Goal: Find specific page/section: Find specific page/section

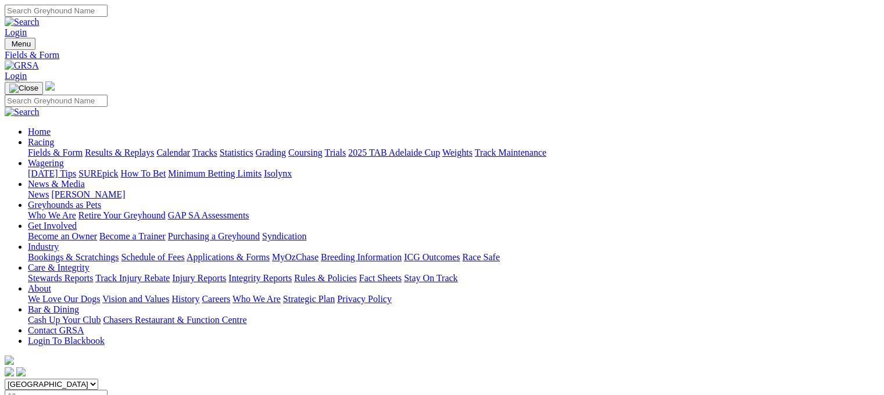
click at [217, 148] on link "Tracks" at bounding box center [204, 153] width 25 height 10
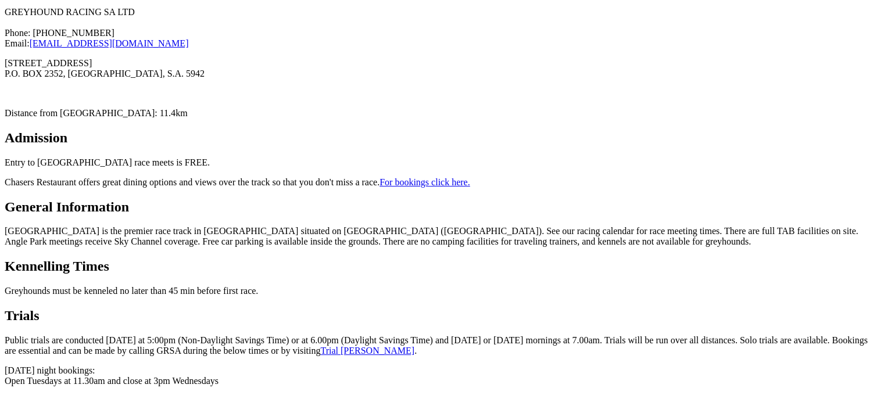
scroll to position [425, 0]
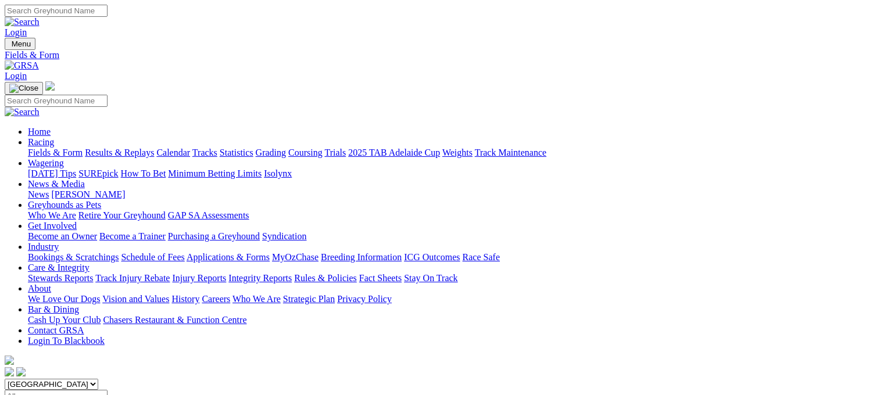
click at [217, 148] on link "Tracks" at bounding box center [204, 153] width 25 height 10
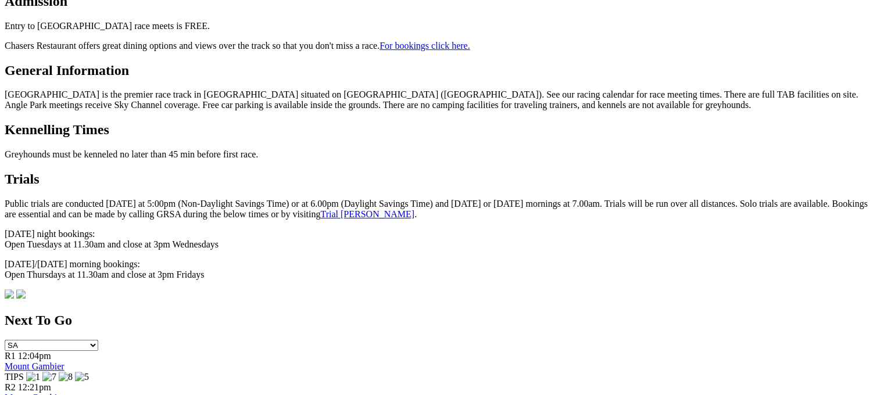
scroll to position [553, 0]
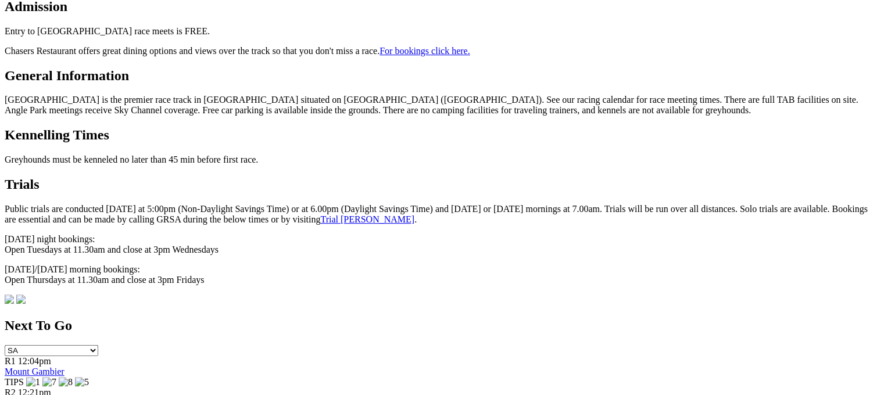
click at [320, 214] on link "Trial Booker" at bounding box center [367, 219] width 94 height 10
